Goal: Information Seeking & Learning: Learn about a topic

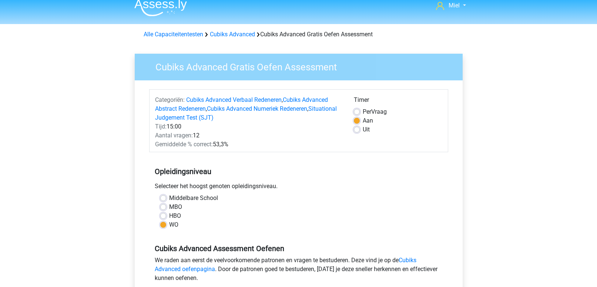
scroll to position [2, 0]
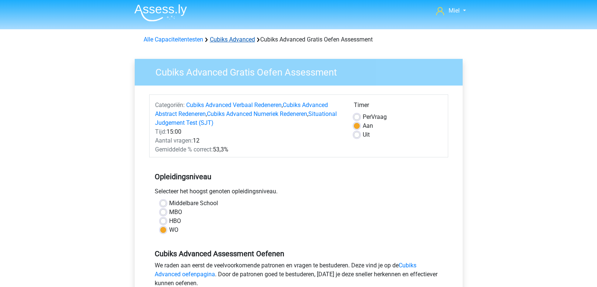
click at [231, 41] on link "Cubiks Advanced" at bounding box center [232, 39] width 45 height 7
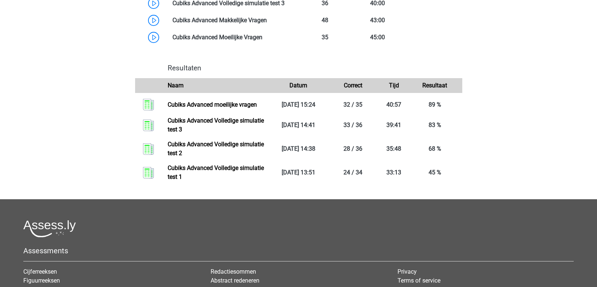
scroll to position [524, 0]
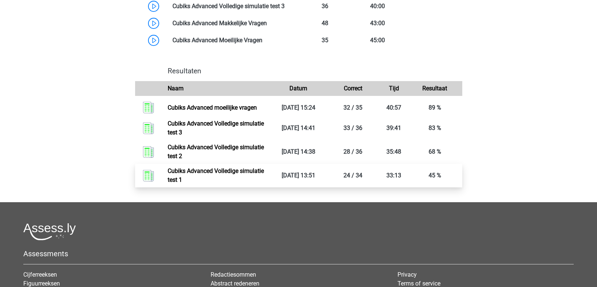
click at [199, 182] on link "Cubiks Advanced Volledige simulatie test 1" at bounding box center [216, 175] width 96 height 16
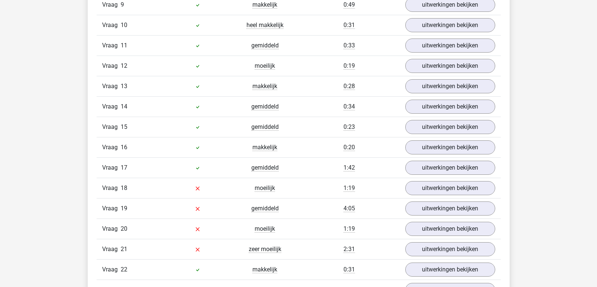
scroll to position [859, 0]
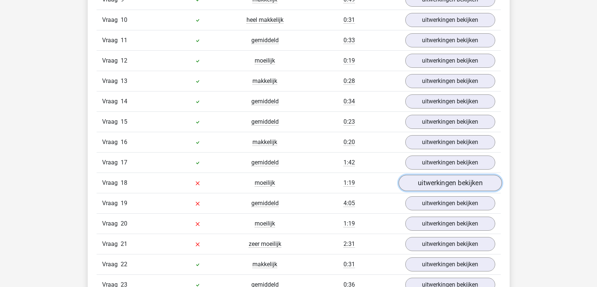
click at [410, 188] on link "uitwerkingen bekijken" at bounding box center [450, 183] width 103 height 16
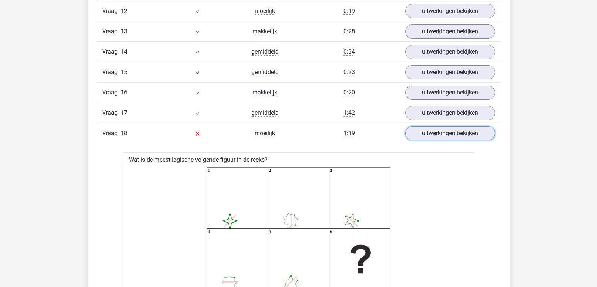
scroll to position [896, 0]
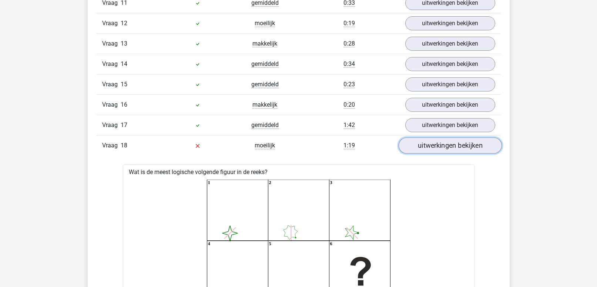
click at [424, 148] on link "uitwerkingen bekijken" at bounding box center [450, 146] width 103 height 16
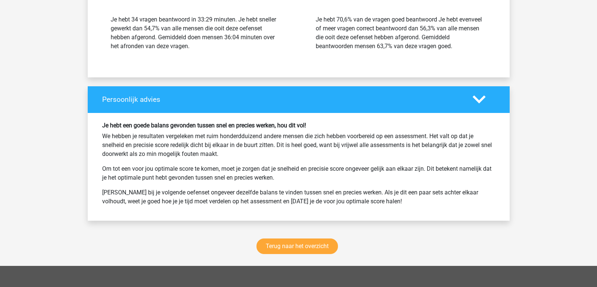
scroll to position [1563, 0]
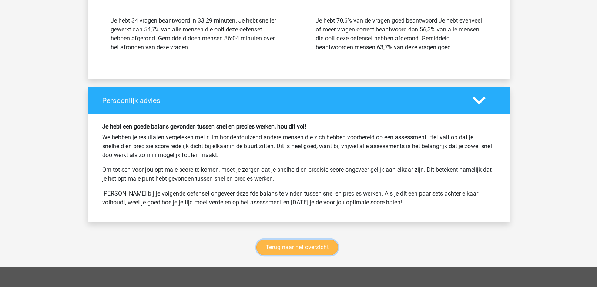
click at [268, 253] on link "Terug naar het overzicht" at bounding box center [297, 248] width 81 height 16
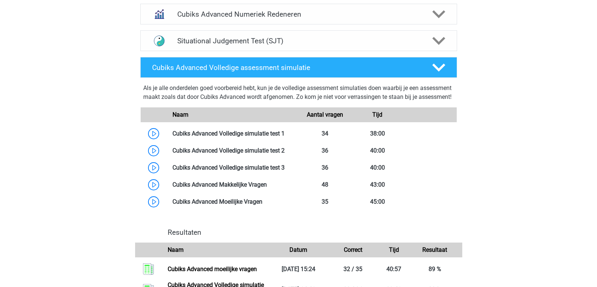
scroll to position [363, 0]
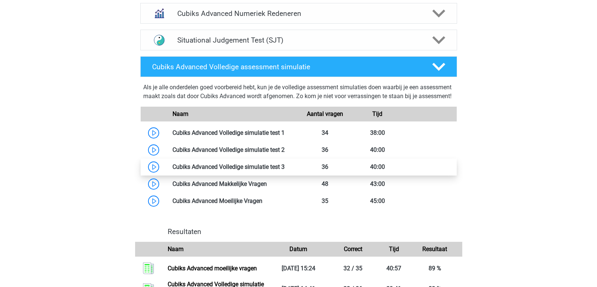
click at [285, 169] on link at bounding box center [285, 166] width 0 height 7
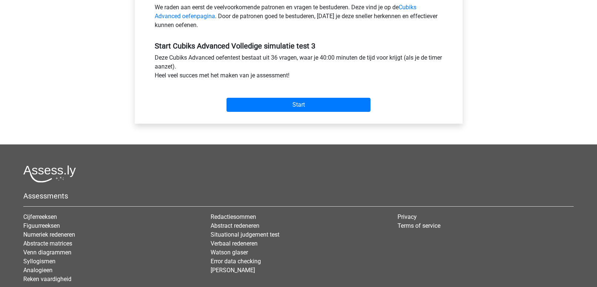
scroll to position [236, 0]
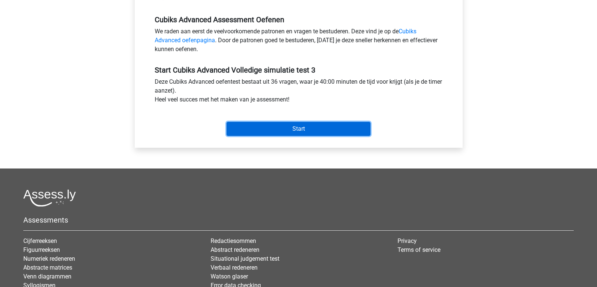
click at [303, 128] on input "Start" at bounding box center [299, 129] width 144 height 14
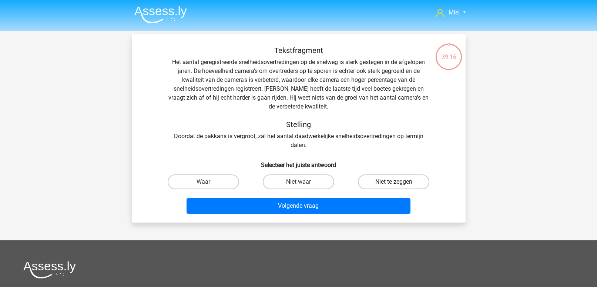
click at [373, 182] on label "Niet te zeggen" at bounding box center [393, 181] width 71 height 15
click at [394, 182] on input "Niet te zeggen" at bounding box center [396, 184] width 5 height 5
radio input "true"
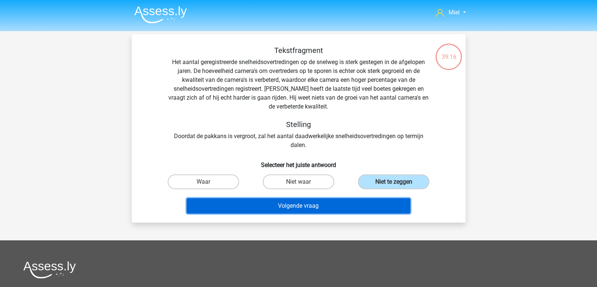
click at [348, 203] on button "Volgende vraag" at bounding box center [299, 206] width 224 height 16
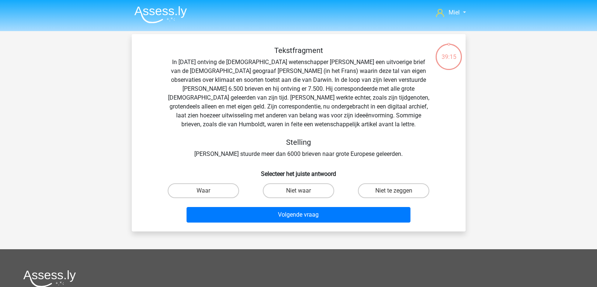
scroll to position [34, 0]
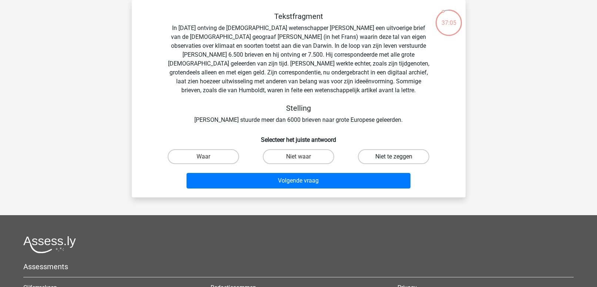
click at [381, 162] on label "Niet te zeggen" at bounding box center [393, 156] width 71 height 15
click at [394, 161] on input "Niet te zeggen" at bounding box center [396, 159] width 5 height 5
radio input "true"
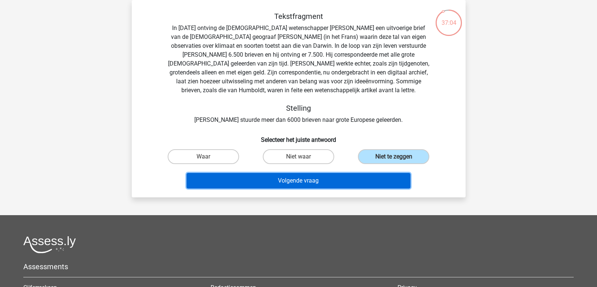
click at [351, 176] on button "Volgende vraag" at bounding box center [299, 181] width 224 height 16
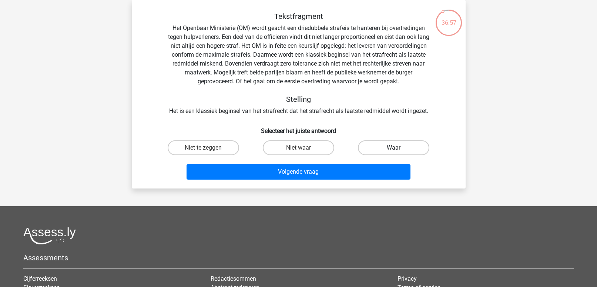
click at [376, 146] on label "Waar" at bounding box center [393, 147] width 71 height 15
click at [394, 148] on input "Waar" at bounding box center [396, 150] width 5 height 5
radio input "true"
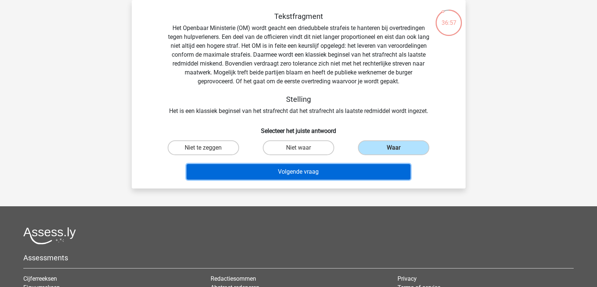
click at [345, 173] on button "Volgende vraag" at bounding box center [299, 172] width 224 height 16
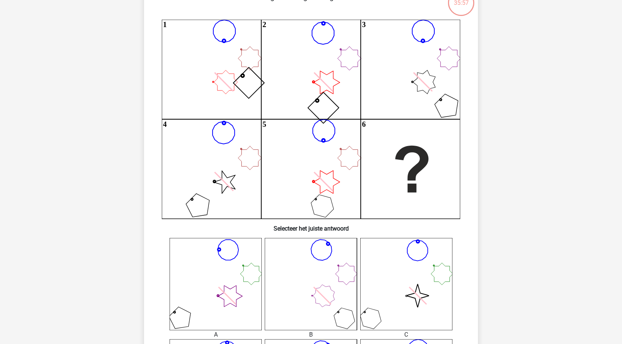
scroll to position [63, 0]
